Goal: Task Accomplishment & Management: Use online tool/utility

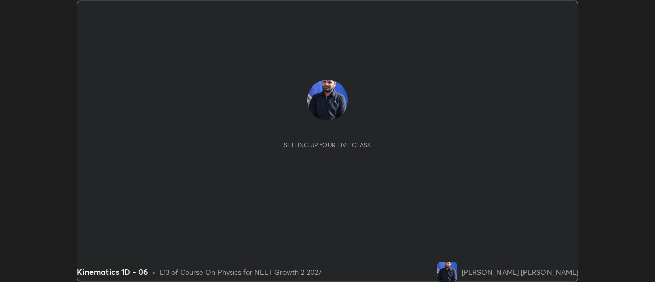
scroll to position [282, 655]
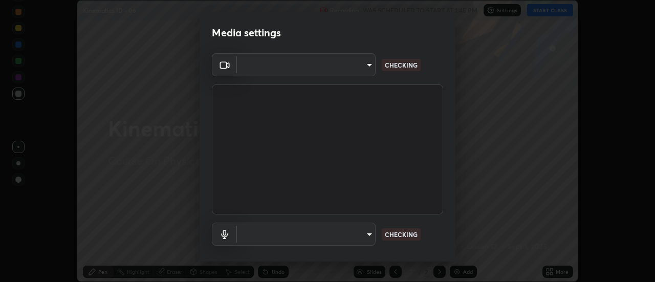
type input "985e4b1f72fc3b9494b48cef3b79fe3b682f9ae0bb15c20acfe574fe2aaad349"
type input "618656b63b7f9ee0ab6491a194f7017e5cc5f8d223736be4f163d7efcd640cbd"
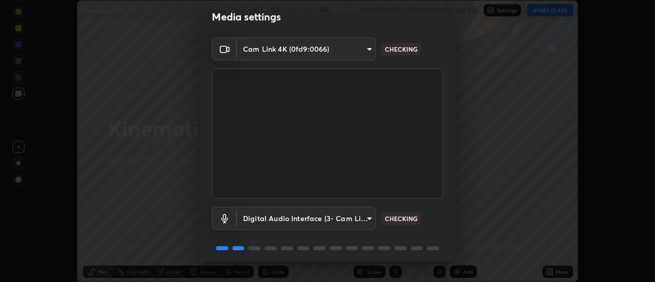
scroll to position [54, 0]
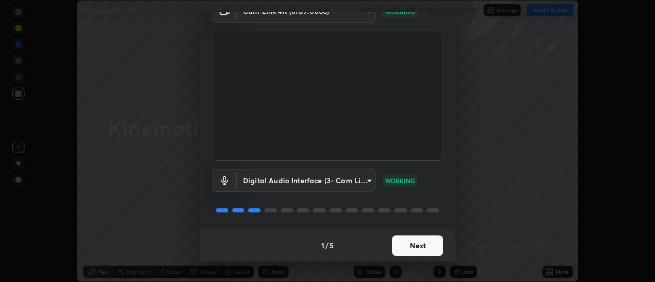
click at [407, 244] on button "Next" at bounding box center [417, 245] width 51 height 20
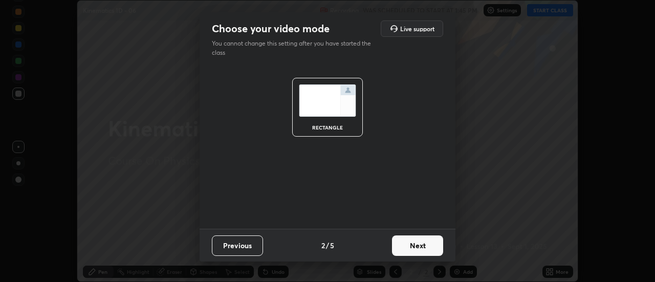
scroll to position [0, 0]
click at [403, 244] on button "Next" at bounding box center [417, 245] width 51 height 20
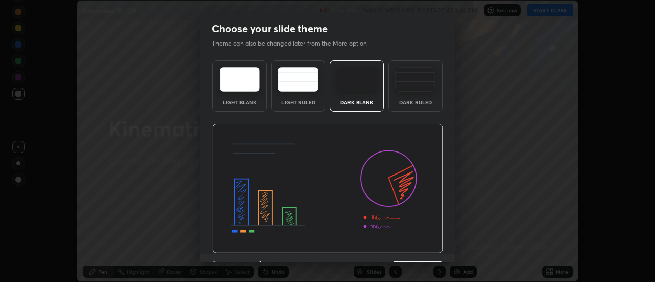
click at [407, 246] on img at bounding box center [327, 189] width 231 height 130
click at [406, 252] on img at bounding box center [327, 189] width 231 height 130
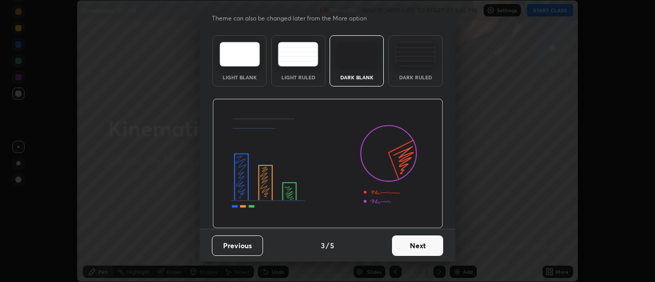
click at [416, 247] on button "Next" at bounding box center [417, 245] width 51 height 20
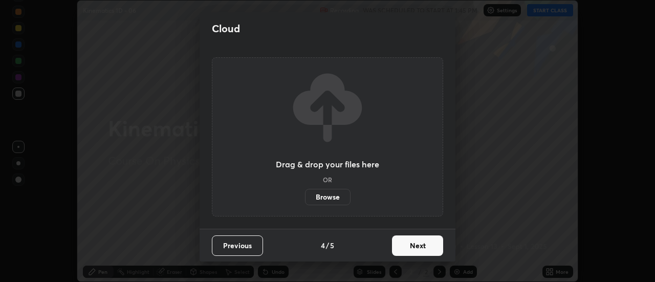
scroll to position [0, 0]
click at [415, 247] on button "Next" at bounding box center [417, 245] width 51 height 20
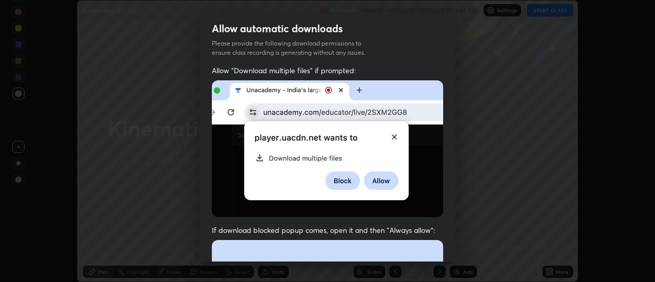
click at [394, 198] on img at bounding box center [327, 148] width 231 height 137
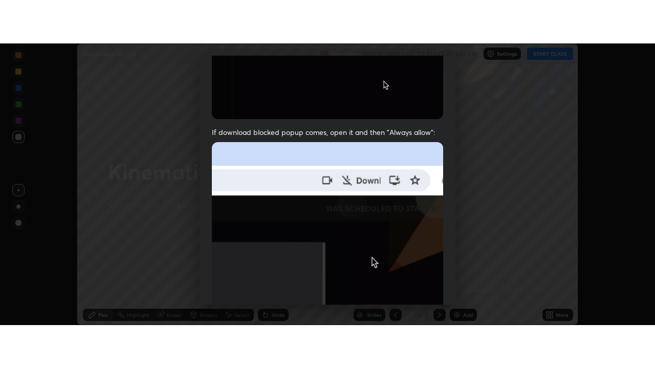
scroll to position [262, 0]
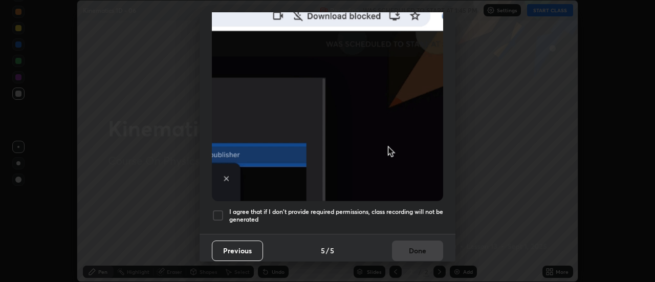
click at [388, 217] on h5 "I agree that if I don't provide required permissions, class recording will not …" at bounding box center [336, 216] width 214 height 16
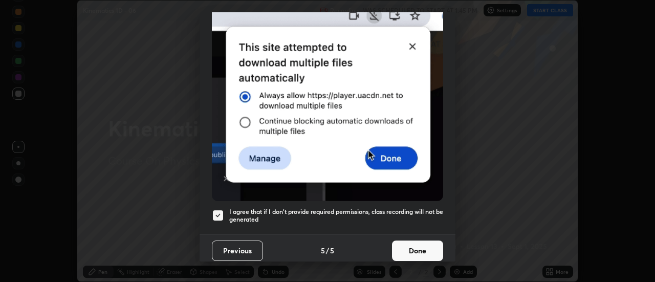
click at [420, 242] on button "Done" at bounding box center [417, 250] width 51 height 20
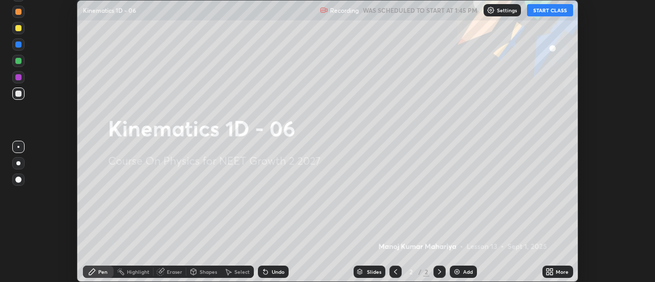
click at [532, 273] on div "Slides 2 / 2 Add" at bounding box center [416, 271] width 254 height 20
click at [549, 270] on icon at bounding box center [547, 270] width 3 height 3
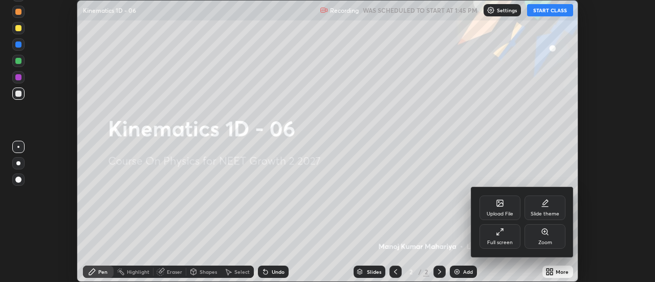
click at [502, 241] on div "Full screen" at bounding box center [500, 242] width 26 height 5
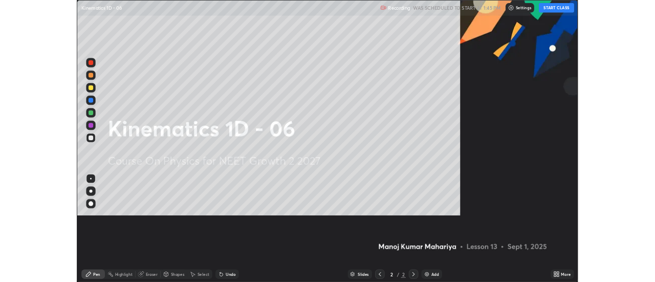
scroll to position [368, 655]
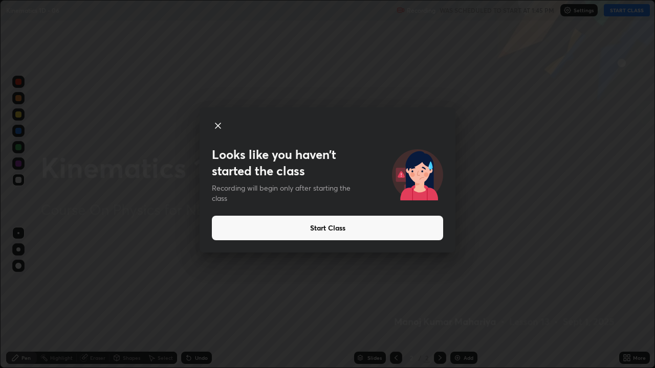
click at [435, 229] on button "Start Class" at bounding box center [327, 228] width 231 height 25
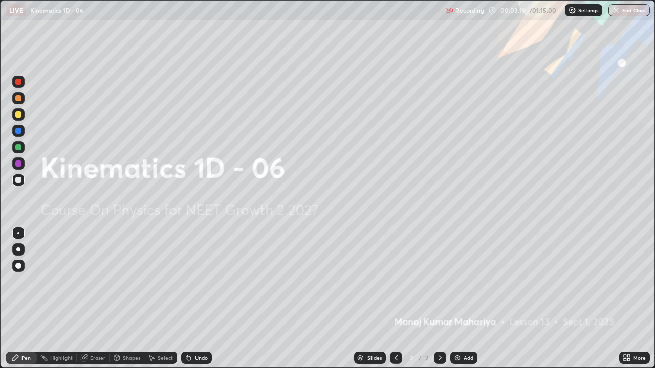
click at [466, 281] on div "Add" at bounding box center [468, 358] width 10 height 5
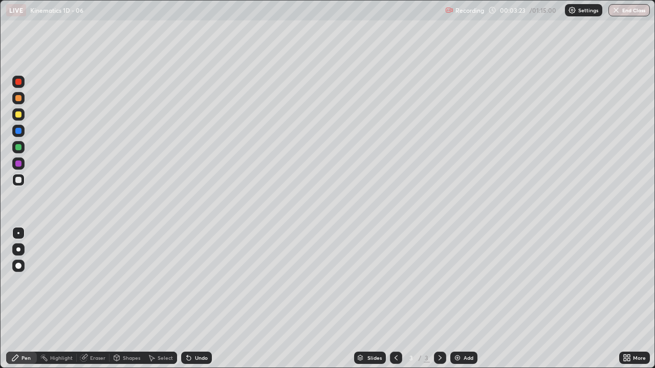
click at [18, 250] on div at bounding box center [18, 250] width 4 height 4
click at [18, 181] on div at bounding box center [18, 180] width 6 height 6
click at [131, 281] on div "Shapes" at bounding box center [126, 358] width 35 height 12
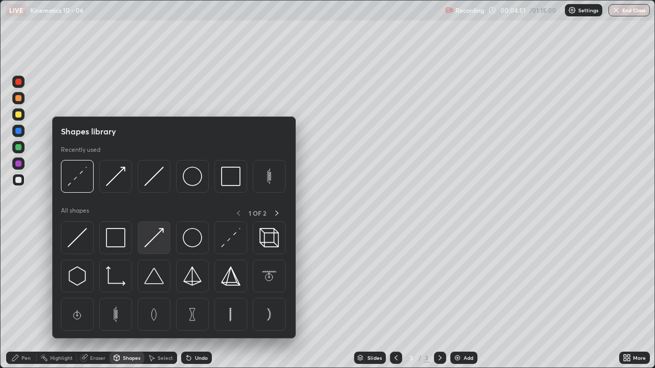
click at [154, 241] on img at bounding box center [153, 237] width 19 height 19
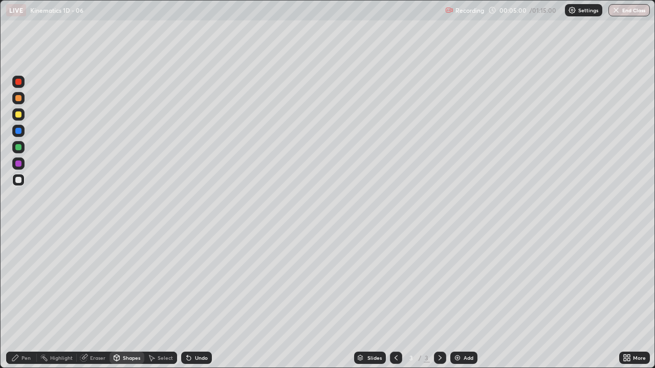
click at [29, 281] on div "Pen" at bounding box center [25, 358] width 9 height 5
click at [19, 184] on div at bounding box center [18, 180] width 12 height 12
click at [191, 281] on div "Undo" at bounding box center [196, 358] width 31 height 12
click at [187, 281] on icon at bounding box center [189, 359] width 4 height 4
click at [131, 281] on div "Shapes" at bounding box center [131, 358] width 17 height 5
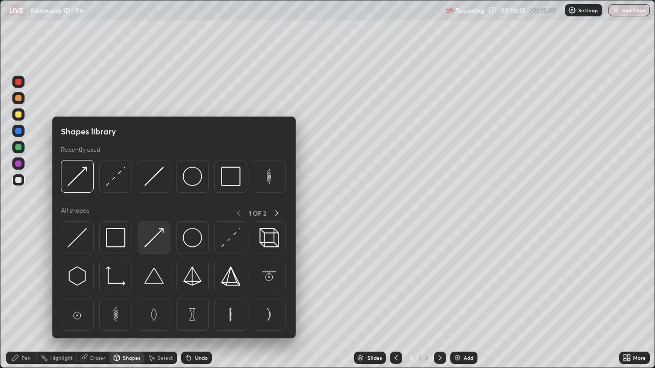
click at [155, 244] on img at bounding box center [153, 237] width 19 height 19
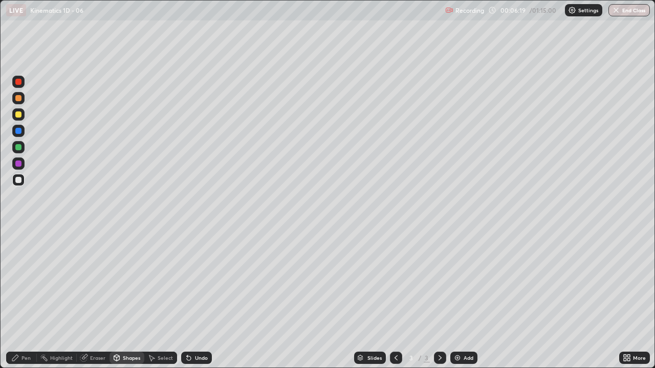
click at [29, 281] on div "Pen" at bounding box center [21, 358] width 31 height 12
click at [16, 180] on div at bounding box center [18, 180] width 6 height 6
click at [187, 281] on icon at bounding box center [189, 359] width 4 height 4
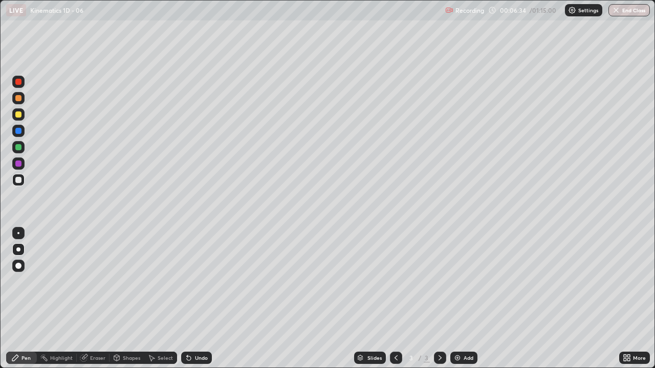
click at [187, 281] on icon at bounding box center [187, 356] width 1 height 1
click at [187, 281] on icon at bounding box center [189, 359] width 4 height 4
click at [456, 281] on img at bounding box center [457, 358] width 8 height 8
click at [20, 182] on div at bounding box center [18, 180] width 6 height 6
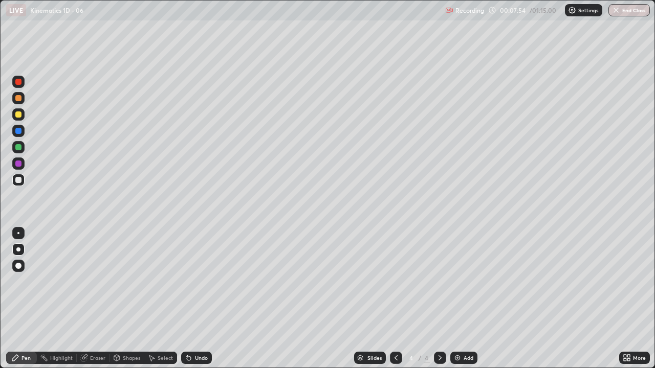
click at [135, 281] on div "Shapes" at bounding box center [131, 358] width 17 height 5
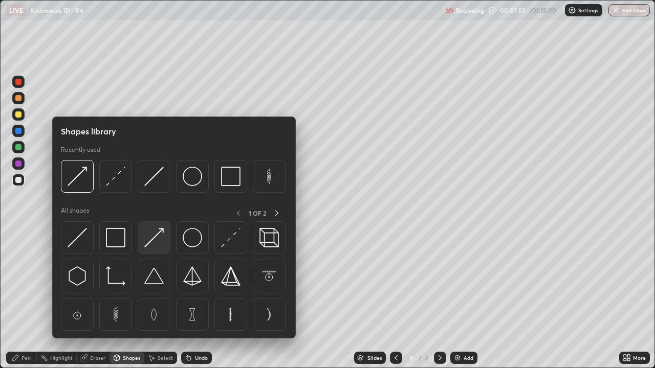
click at [157, 240] on img at bounding box center [153, 237] width 19 height 19
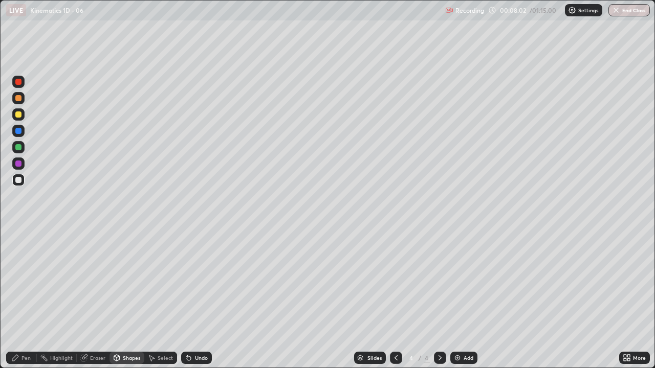
click at [24, 281] on div "Pen" at bounding box center [25, 358] width 9 height 5
click at [19, 178] on div at bounding box center [18, 180] width 6 height 6
click at [191, 281] on div "Undo" at bounding box center [196, 358] width 31 height 12
click at [187, 281] on icon at bounding box center [189, 359] width 4 height 4
click at [459, 281] on img at bounding box center [457, 358] width 8 height 8
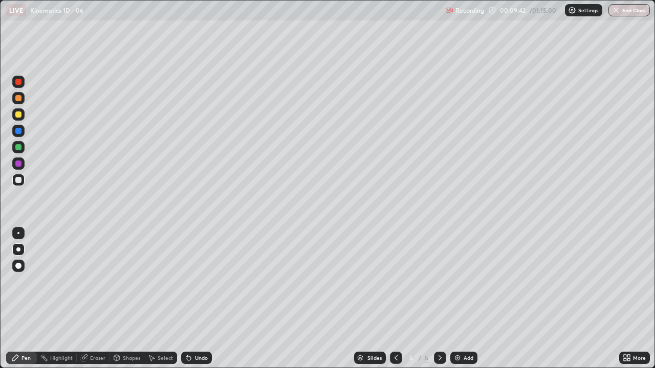
click at [18, 250] on div at bounding box center [18, 250] width 4 height 4
click at [395, 281] on icon at bounding box center [396, 358] width 8 height 8
click at [393, 281] on icon at bounding box center [396, 358] width 8 height 8
click at [439, 281] on icon at bounding box center [440, 358] width 8 height 8
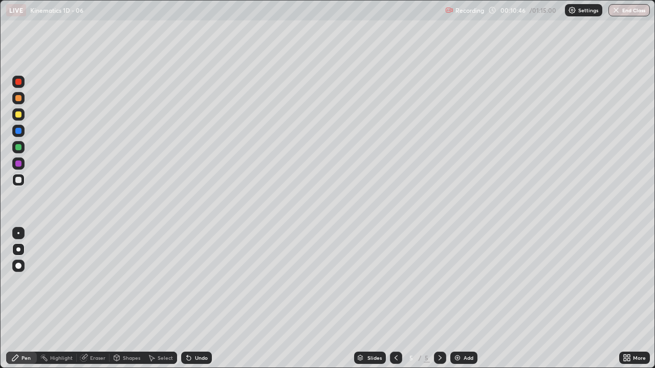
click at [190, 281] on icon at bounding box center [189, 358] width 8 height 8
click at [189, 281] on icon at bounding box center [189, 359] width 4 height 4
click at [187, 281] on icon at bounding box center [189, 359] width 4 height 4
click at [18, 116] on div at bounding box center [18, 115] width 6 height 6
click at [187, 281] on icon at bounding box center [189, 359] width 4 height 4
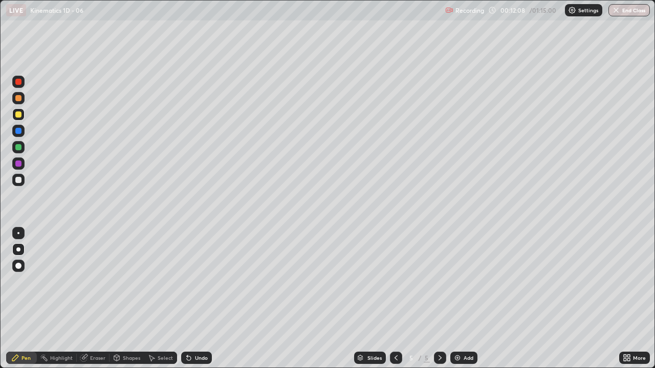
click at [188, 281] on icon at bounding box center [189, 359] width 4 height 4
click at [187, 281] on icon at bounding box center [189, 359] width 4 height 4
click at [95, 281] on div "Eraser" at bounding box center [97, 358] width 15 height 5
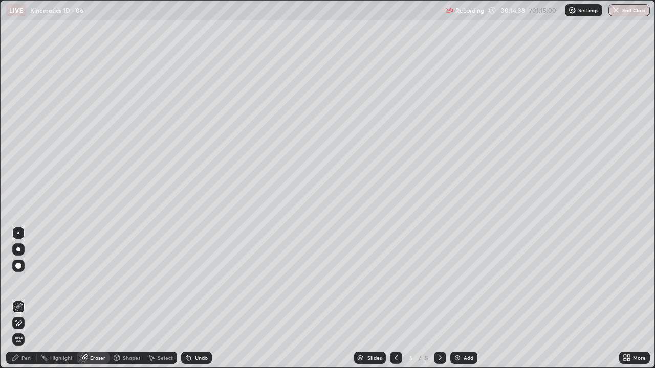
click at [30, 281] on div "Pen" at bounding box center [21, 358] width 31 height 12
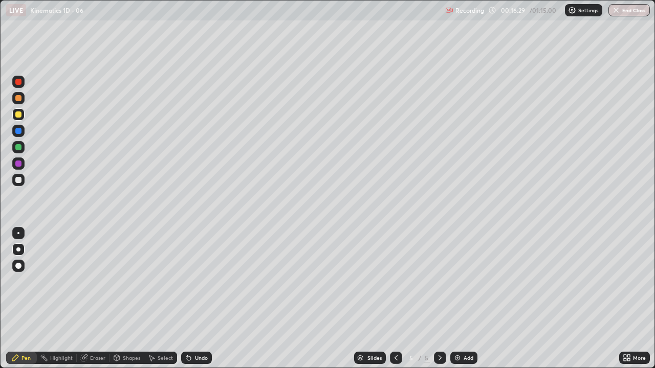
click at [458, 281] on img at bounding box center [457, 358] width 8 height 8
click at [187, 281] on icon at bounding box center [189, 359] width 4 height 4
click at [187, 281] on div "Undo" at bounding box center [196, 358] width 31 height 12
click at [187, 281] on icon at bounding box center [189, 359] width 4 height 4
click at [187, 281] on icon at bounding box center [187, 356] width 1 height 1
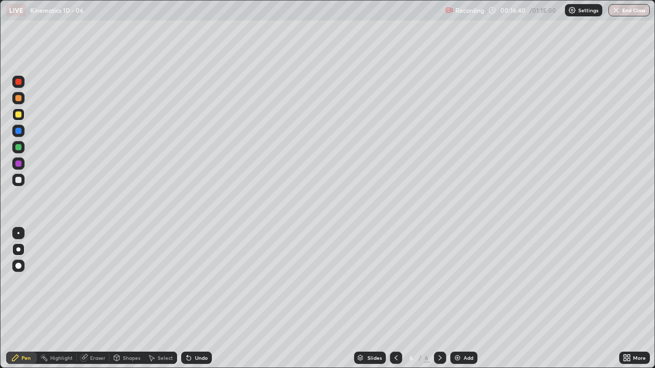
click at [19, 180] on div at bounding box center [18, 180] width 6 height 6
click at [187, 281] on icon at bounding box center [189, 359] width 4 height 4
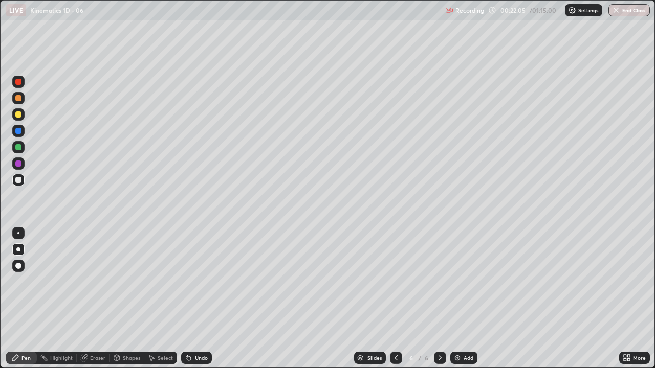
click at [455, 281] on div "Add" at bounding box center [463, 358] width 27 height 12
click at [395, 281] on icon at bounding box center [396, 358] width 8 height 8
click at [393, 281] on icon at bounding box center [396, 358] width 8 height 8
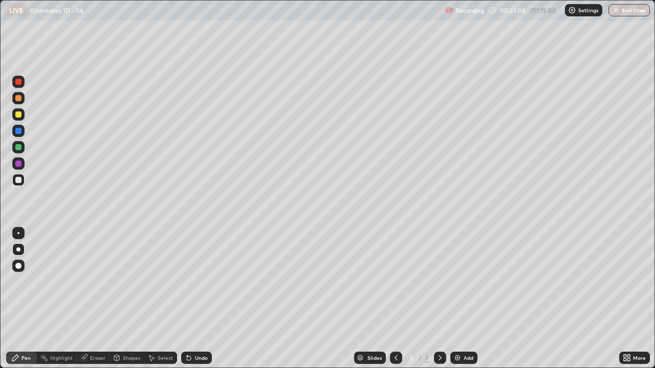
click at [390, 281] on div at bounding box center [396, 358] width 12 height 12
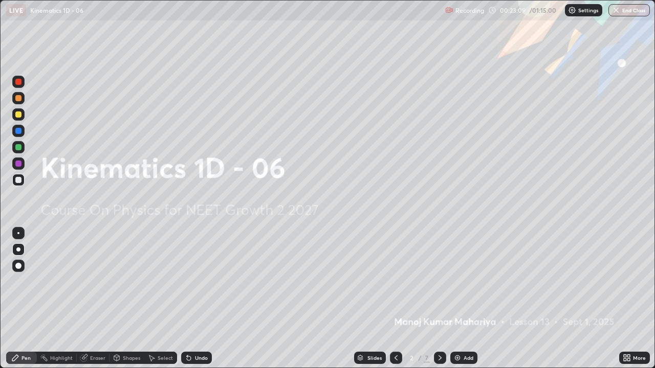
click at [439, 281] on icon at bounding box center [440, 358] width 8 height 8
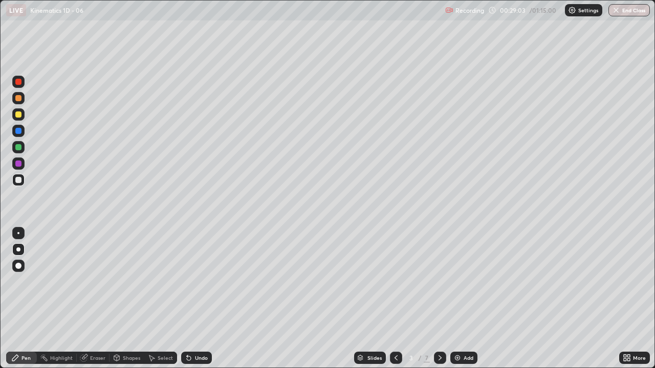
click at [20, 83] on div at bounding box center [18, 82] width 6 height 6
click at [439, 281] on icon at bounding box center [440, 358] width 8 height 8
click at [437, 281] on icon at bounding box center [440, 358] width 8 height 8
click at [439, 281] on icon at bounding box center [440, 358] width 8 height 8
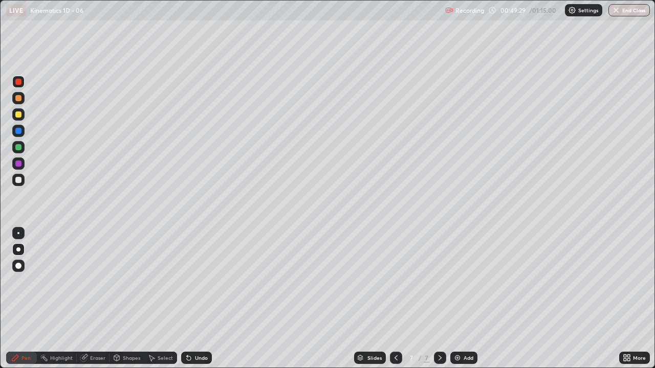
click at [33, 281] on div "Pen" at bounding box center [21, 358] width 31 height 12
click at [23, 269] on div at bounding box center [18, 266] width 12 height 12
click at [18, 180] on div at bounding box center [18, 180] width 6 height 6
click at [18, 250] on div at bounding box center [18, 250] width 4 height 4
click at [19, 181] on div at bounding box center [18, 180] width 6 height 6
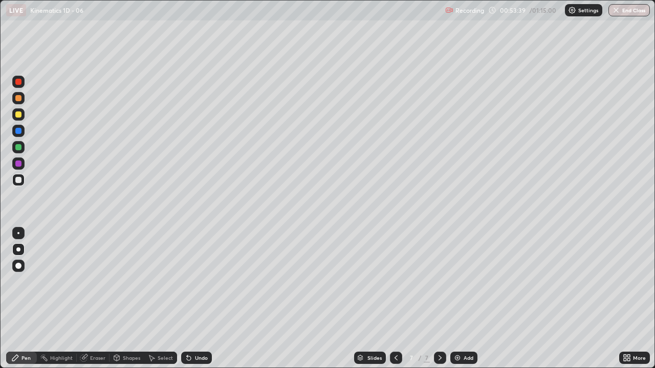
click at [13, 181] on div at bounding box center [18, 180] width 12 height 12
click at [466, 281] on div "Add" at bounding box center [468, 358] width 10 height 5
click at [21, 182] on div at bounding box center [18, 180] width 6 height 6
click at [18, 250] on div at bounding box center [18, 250] width 4 height 4
click at [187, 281] on icon at bounding box center [189, 358] width 8 height 8
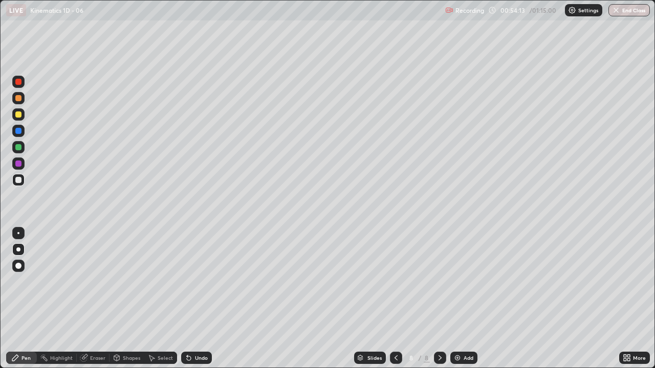
click at [187, 281] on icon at bounding box center [189, 359] width 4 height 4
click at [185, 281] on div "Undo" at bounding box center [196, 358] width 31 height 12
click at [20, 148] on div at bounding box center [18, 147] width 6 height 6
click at [16, 182] on div at bounding box center [18, 180] width 6 height 6
click at [14, 181] on div at bounding box center [18, 180] width 12 height 12
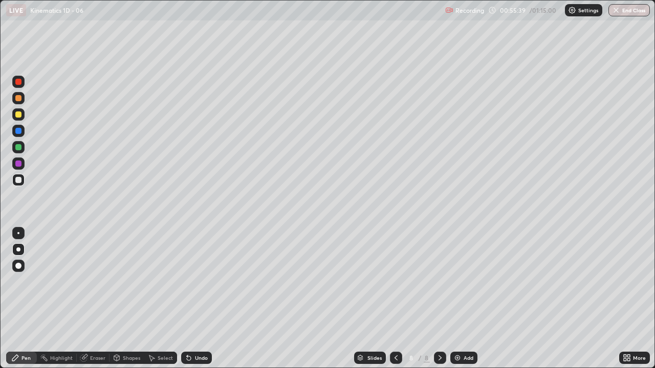
click at [17, 114] on div at bounding box center [18, 115] width 6 height 6
click at [17, 161] on div at bounding box center [18, 164] width 6 height 6
click at [17, 116] on div at bounding box center [18, 115] width 6 height 6
click at [457, 281] on div "Add" at bounding box center [463, 358] width 27 height 12
click at [396, 281] on icon at bounding box center [396, 358] width 8 height 8
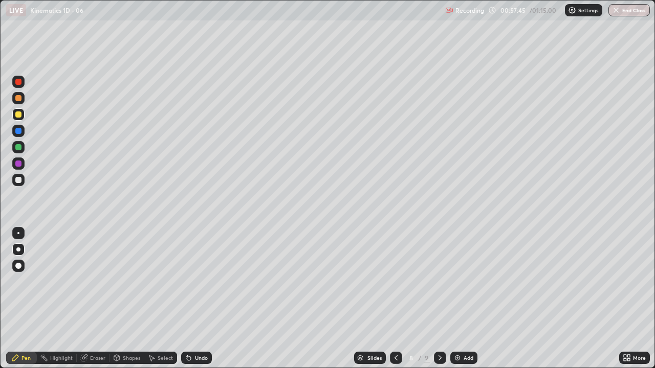
click at [18, 162] on div at bounding box center [18, 164] width 6 height 6
click at [437, 281] on icon at bounding box center [440, 358] width 8 height 8
click at [395, 281] on icon at bounding box center [396, 358] width 8 height 8
click at [450, 281] on div "Add" at bounding box center [463, 358] width 27 height 12
click at [393, 281] on icon at bounding box center [395, 358] width 8 height 8
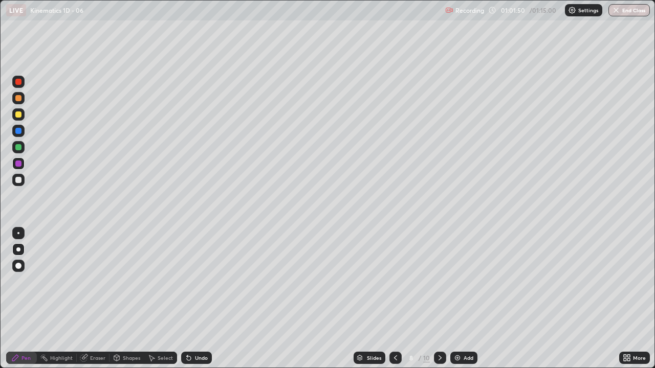
click at [439, 281] on icon at bounding box center [440, 358] width 8 height 8
click at [441, 281] on div at bounding box center [440, 358] width 12 height 12
click at [21, 183] on div at bounding box center [18, 180] width 12 height 12
click at [187, 281] on icon at bounding box center [189, 359] width 4 height 4
click at [190, 281] on icon at bounding box center [189, 358] width 8 height 8
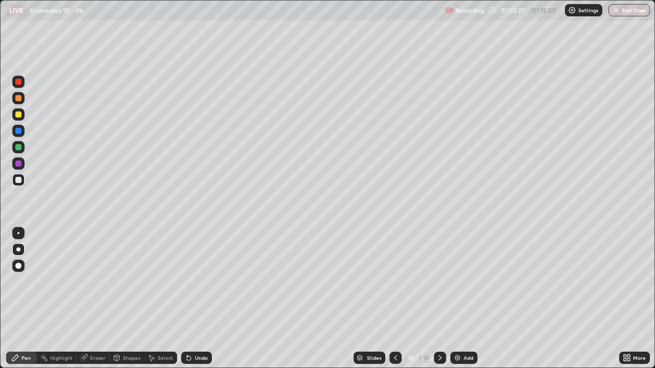
click at [188, 281] on icon at bounding box center [189, 359] width 4 height 4
click at [187, 281] on icon at bounding box center [187, 356] width 1 height 1
click at [187, 281] on icon at bounding box center [189, 359] width 4 height 4
click at [192, 281] on div "Undo" at bounding box center [196, 358] width 31 height 12
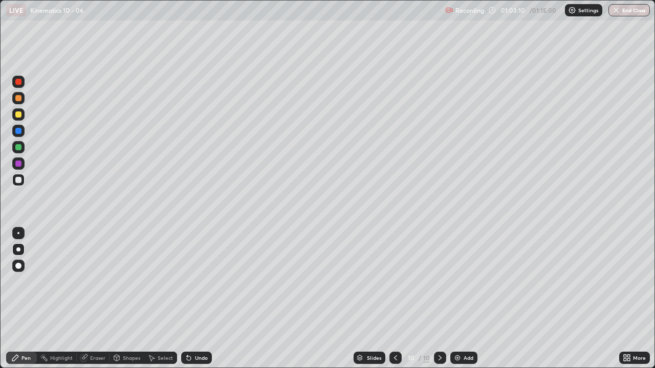
click at [191, 281] on icon at bounding box center [189, 358] width 8 height 8
click at [186, 281] on icon at bounding box center [189, 358] width 8 height 8
click at [188, 281] on icon at bounding box center [189, 358] width 8 height 8
click at [190, 281] on icon at bounding box center [189, 358] width 8 height 8
click at [191, 281] on icon at bounding box center [189, 358] width 8 height 8
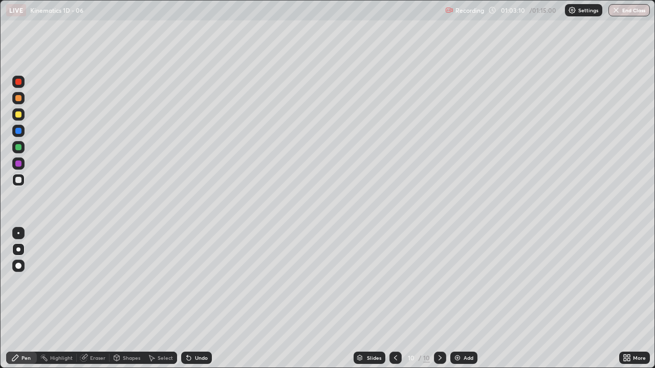
click at [191, 281] on icon at bounding box center [189, 358] width 8 height 8
click at [17, 115] on div at bounding box center [18, 115] width 6 height 6
click at [193, 281] on div "Undo" at bounding box center [196, 358] width 31 height 12
click at [187, 281] on icon at bounding box center [189, 359] width 4 height 4
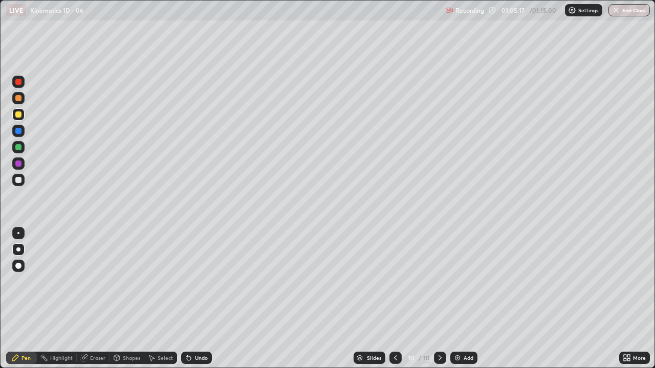
click at [195, 281] on div "Undo" at bounding box center [201, 358] width 13 height 5
click at [189, 281] on div "Undo" at bounding box center [196, 358] width 31 height 12
click at [18, 180] on div at bounding box center [18, 180] width 6 height 6
click at [95, 281] on div "Eraser" at bounding box center [97, 358] width 15 height 5
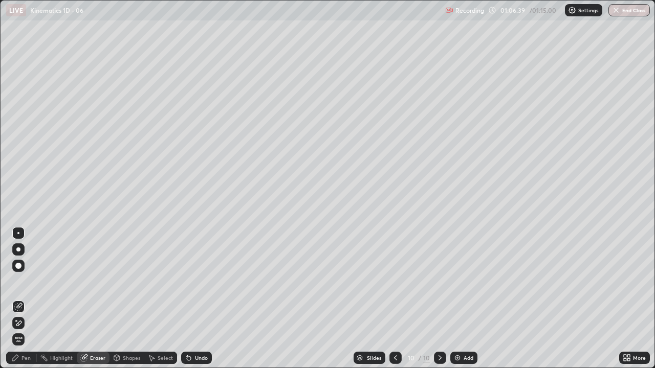
click at [24, 281] on div "Pen" at bounding box center [25, 358] width 9 height 5
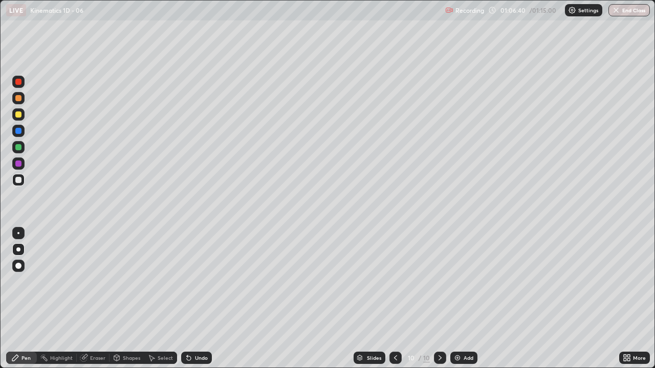
click at [17, 181] on div at bounding box center [18, 180] width 6 height 6
click at [18, 115] on div at bounding box center [18, 115] width 6 height 6
click at [96, 281] on div "Eraser" at bounding box center [97, 358] width 15 height 5
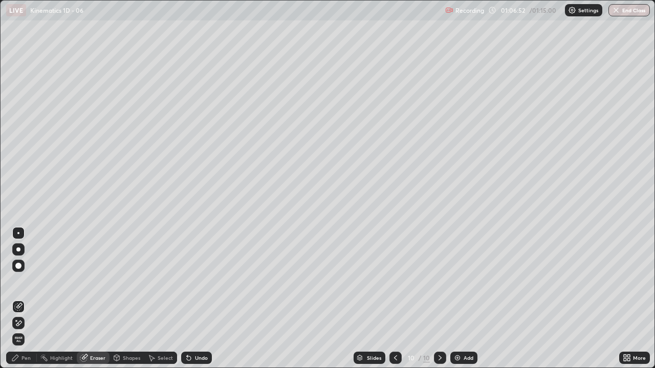
click at [28, 281] on div "Pen" at bounding box center [25, 358] width 9 height 5
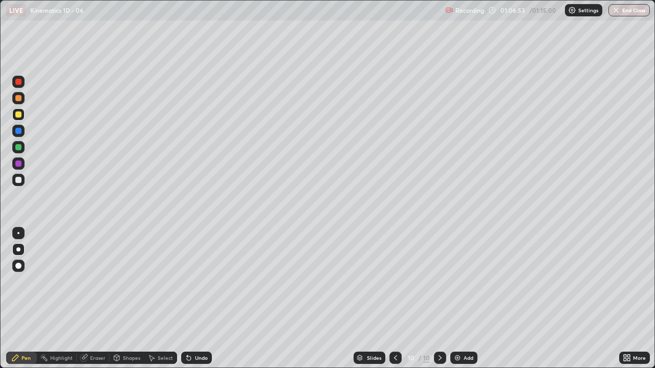
click at [17, 113] on div at bounding box center [18, 115] width 6 height 6
click at [93, 281] on div "Eraser" at bounding box center [93, 358] width 33 height 12
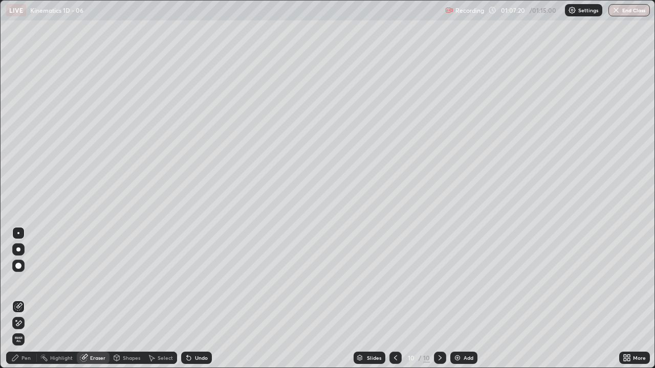
click at [15, 265] on div at bounding box center [18, 266] width 12 height 12
click at [27, 281] on div "Pen" at bounding box center [25, 358] width 9 height 5
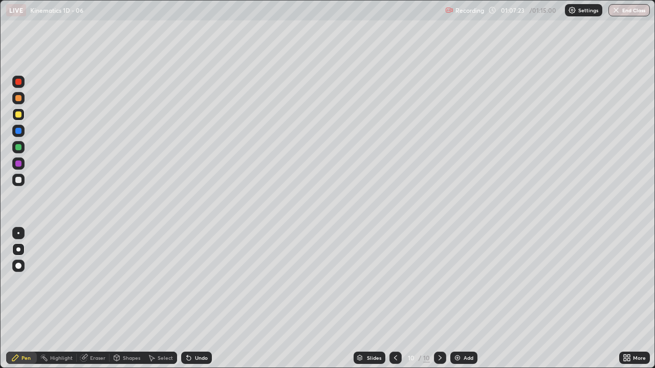
click at [19, 181] on div at bounding box center [18, 180] width 6 height 6
click at [454, 281] on img at bounding box center [457, 358] width 8 height 8
click at [187, 281] on icon at bounding box center [187, 356] width 1 height 1
click at [187, 281] on icon at bounding box center [189, 359] width 4 height 4
click at [187, 281] on icon at bounding box center [187, 356] width 1 height 1
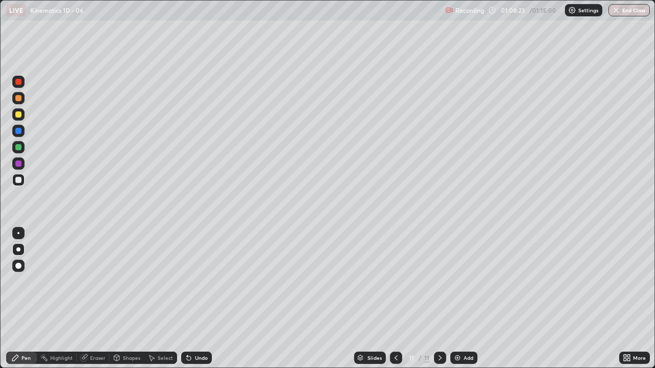
click at [98, 281] on div "Eraser" at bounding box center [93, 358] width 33 height 12
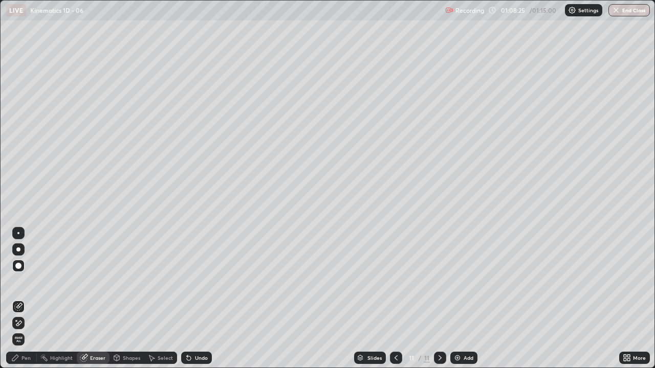
click at [30, 281] on div "Pen" at bounding box center [25, 358] width 9 height 5
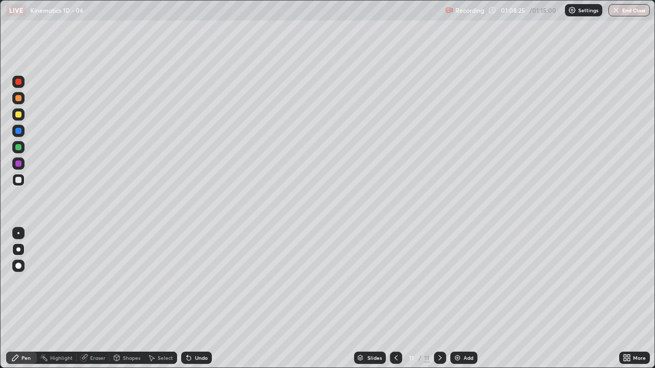
click at [18, 178] on div at bounding box center [18, 180] width 6 height 6
click at [393, 281] on icon at bounding box center [396, 358] width 8 height 8
click at [436, 281] on icon at bounding box center [440, 358] width 8 height 8
click at [394, 281] on icon at bounding box center [396, 358] width 8 height 8
click at [443, 281] on icon at bounding box center [440, 358] width 8 height 8
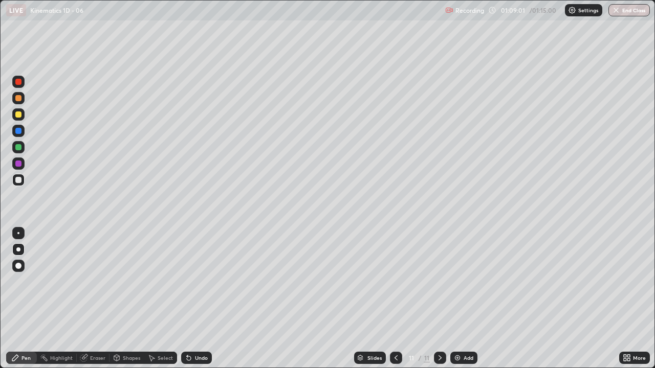
click at [395, 281] on icon at bounding box center [396, 358] width 8 height 8
click at [439, 281] on icon at bounding box center [440, 358] width 8 height 8
click at [395, 281] on icon at bounding box center [396, 358] width 8 height 8
click at [94, 281] on div "Eraser" at bounding box center [97, 358] width 15 height 5
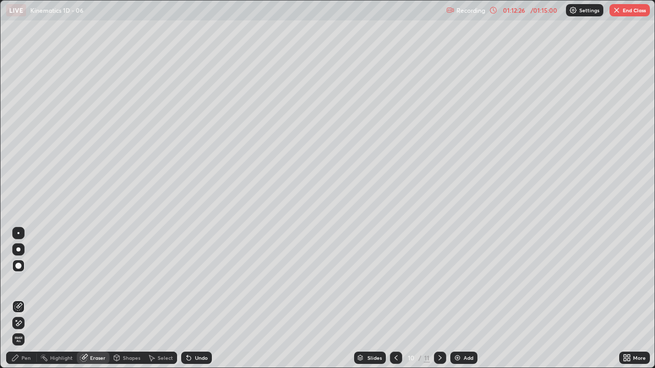
click at [439, 281] on icon at bounding box center [440, 358] width 8 height 8
click at [622, 14] on button "End Class" at bounding box center [629, 10] width 40 height 12
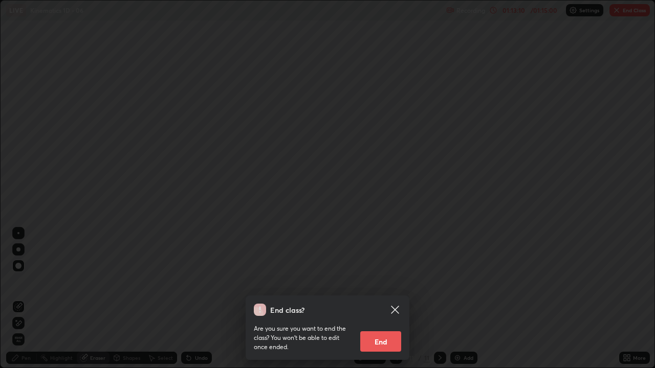
click at [379, 281] on button "End" at bounding box center [380, 341] width 41 height 20
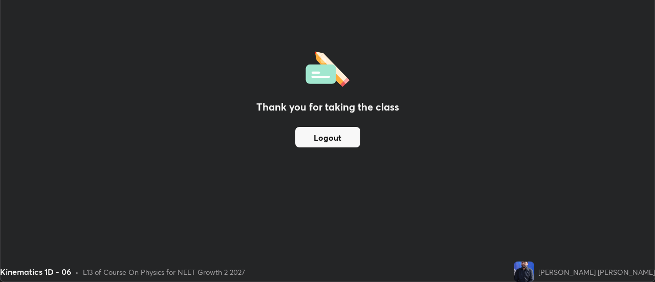
scroll to position [50875, 50502]
